Goal: Navigation & Orientation: Find specific page/section

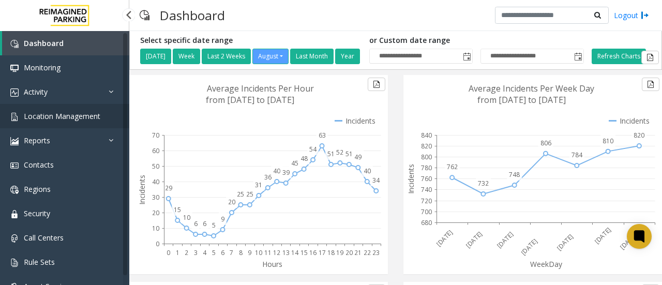
click at [62, 118] on span "Location Management" at bounding box center [62, 116] width 77 height 10
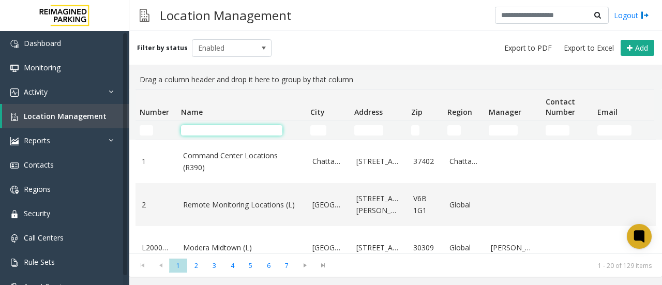
click at [199, 130] on input "Name Filter" at bounding box center [231, 130] width 101 height 10
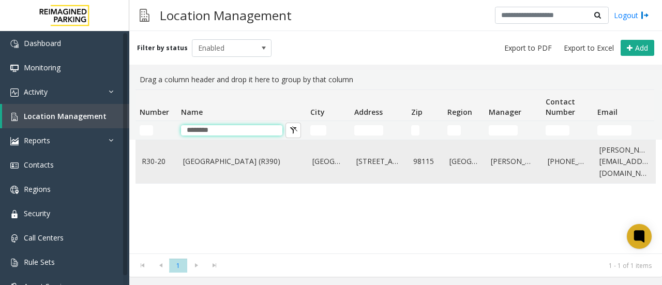
type input "********"
click at [236, 161] on link "[GEOGRAPHIC_DATA] (R390)" at bounding box center [241, 161] width 117 height 11
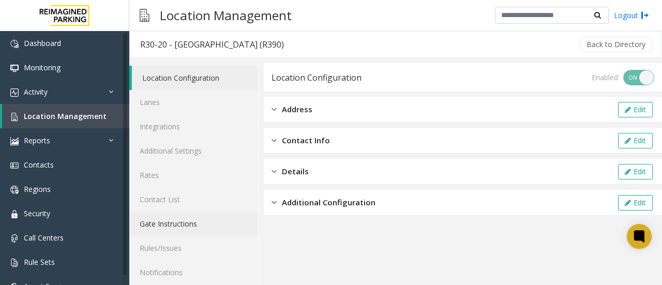
scroll to position [55, 0]
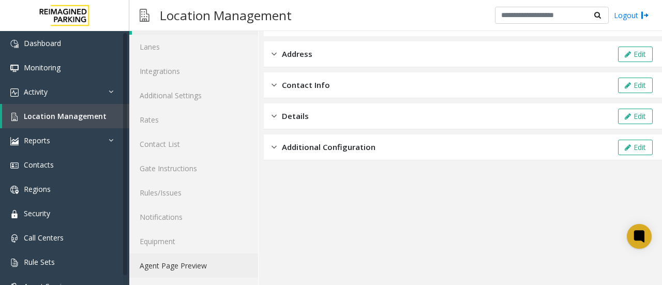
click at [192, 261] on link "Agent Page Preview" at bounding box center [193, 265] width 129 height 24
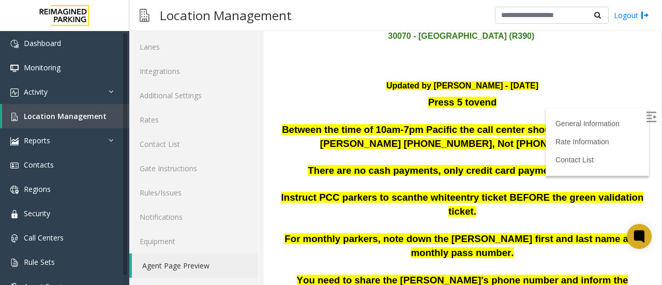
scroll to position [114, 0]
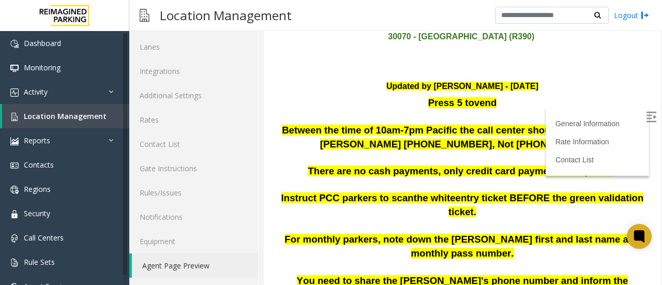
click at [644, 117] on label at bounding box center [652, 119] width 16 height 16
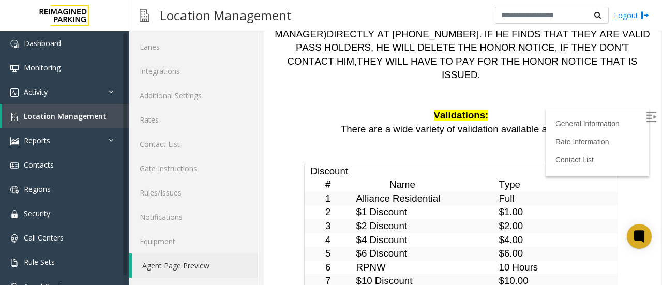
scroll to position [2412, 0]
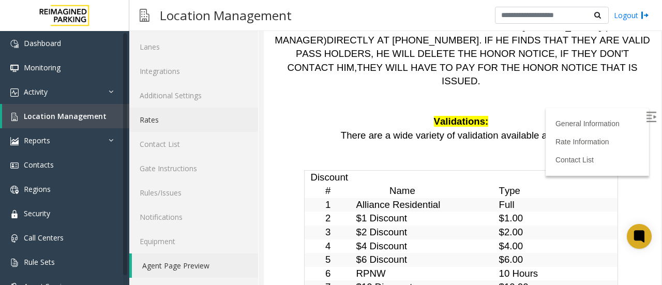
click at [150, 116] on link "Rates" at bounding box center [193, 120] width 129 height 24
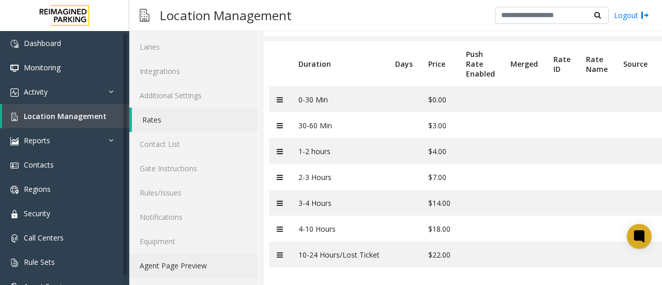
click at [190, 265] on link "Agent Page Preview" at bounding box center [193, 265] width 129 height 24
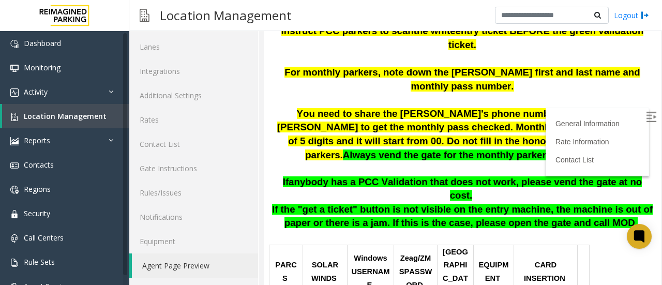
scroll to position [281, 0]
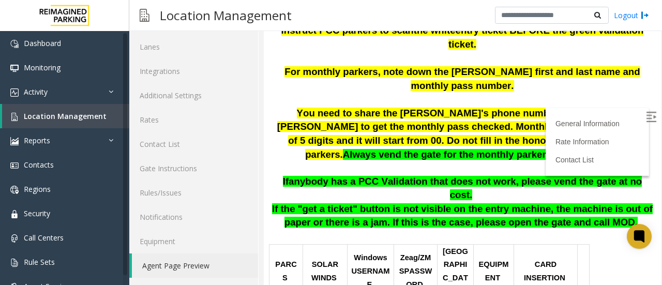
click at [646, 115] on img at bounding box center [651, 117] width 10 height 10
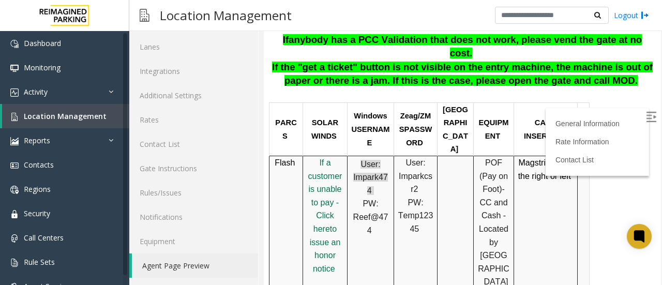
scroll to position [423, 0]
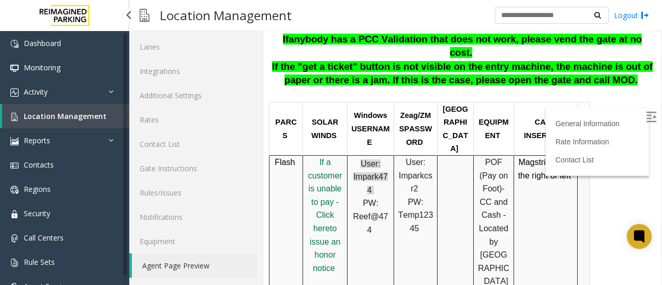
click at [80, 113] on span "Location Management" at bounding box center [65, 116] width 83 height 10
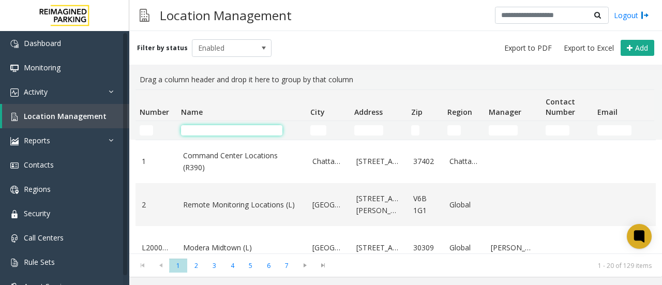
click at [220, 130] on input "Name Filter" at bounding box center [231, 130] width 101 height 10
click at [220, 130] on input "*" at bounding box center [231, 130] width 101 height 10
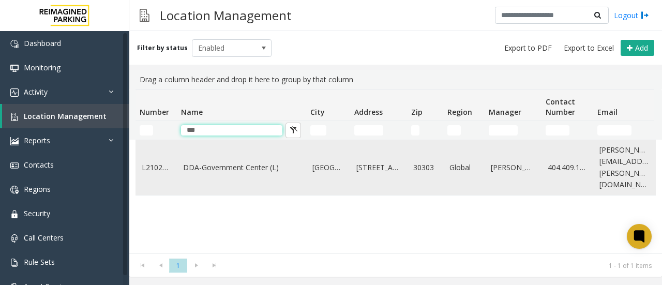
type input "***"
click at [256, 162] on link "DDA-Government Center (L)" at bounding box center [241, 167] width 117 height 11
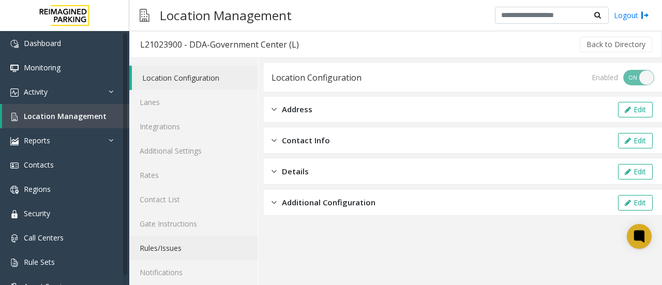
scroll to position [55, 0]
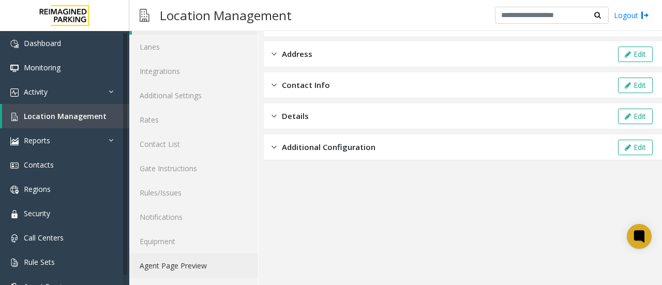
click at [192, 269] on link "Agent Page Preview" at bounding box center [193, 265] width 129 height 24
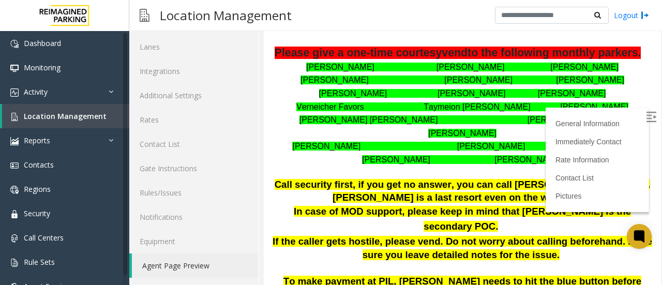
scroll to position [207, 0]
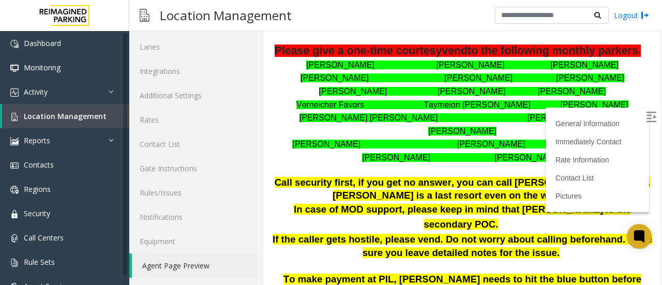
click at [646, 115] on img at bounding box center [651, 117] width 10 height 10
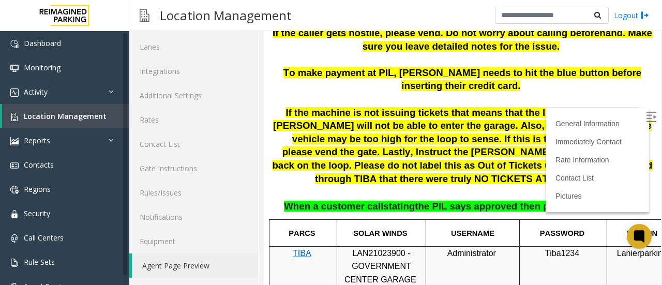
scroll to position [414, 0]
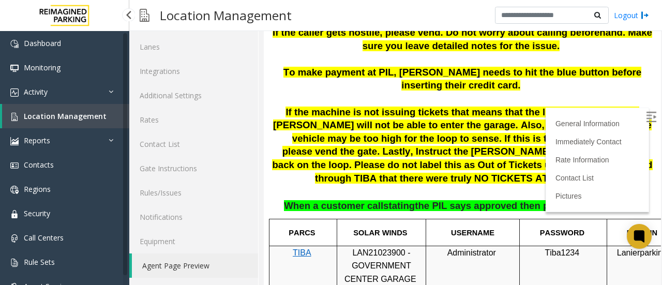
click at [90, 108] on link "Location Management" at bounding box center [65, 116] width 127 height 24
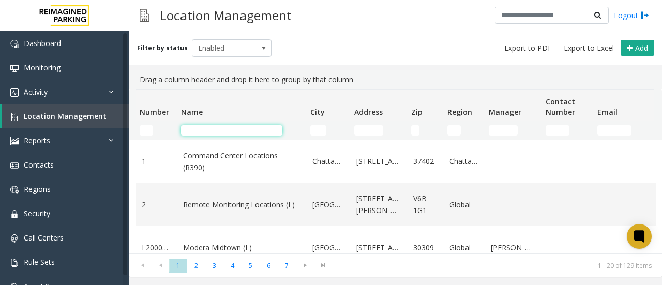
click at [220, 131] on input "Name Filter" at bounding box center [231, 130] width 101 height 10
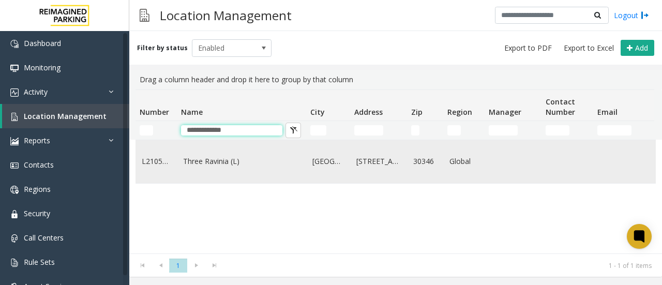
type input "**********"
click at [214, 164] on link "Three Ravinia (L)" at bounding box center [241, 161] width 117 height 11
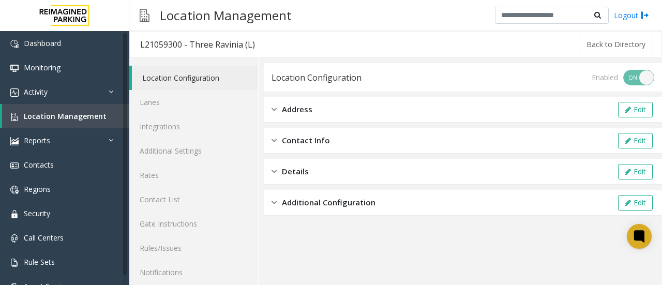
scroll to position [55, 0]
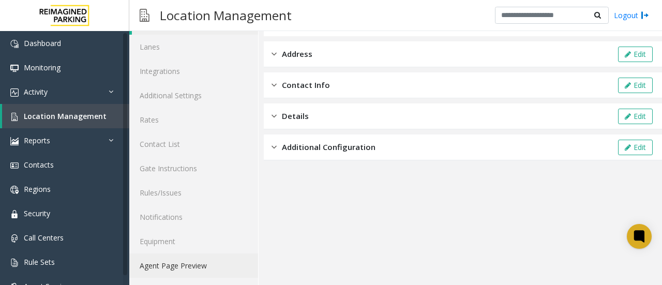
click at [172, 264] on link "Agent Page Preview" at bounding box center [193, 265] width 129 height 24
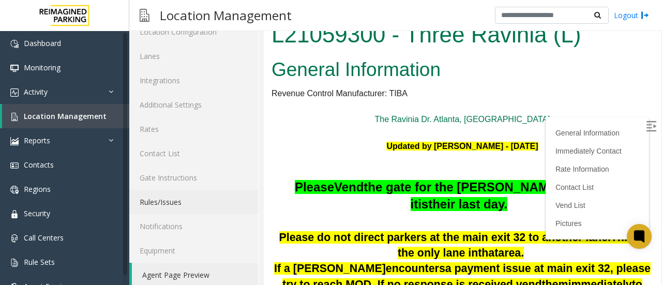
scroll to position [55, 0]
